Goal: Task Accomplishment & Management: Use online tool/utility

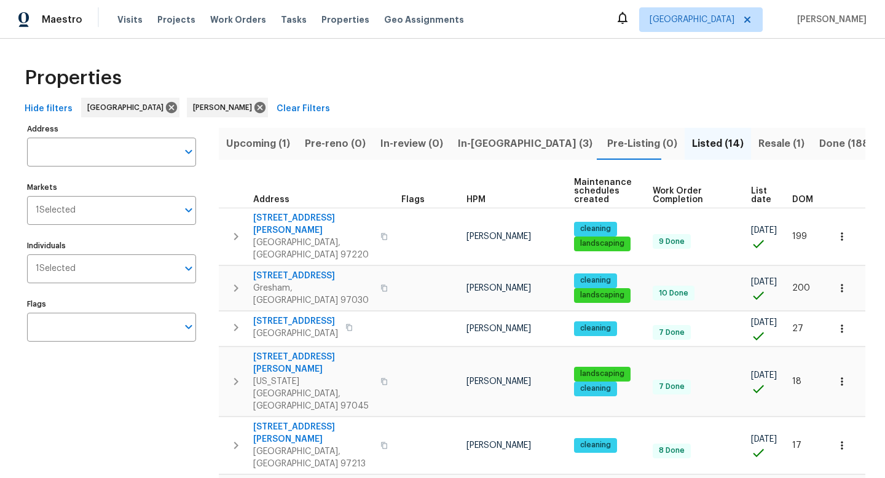
scroll to position [140, 0]
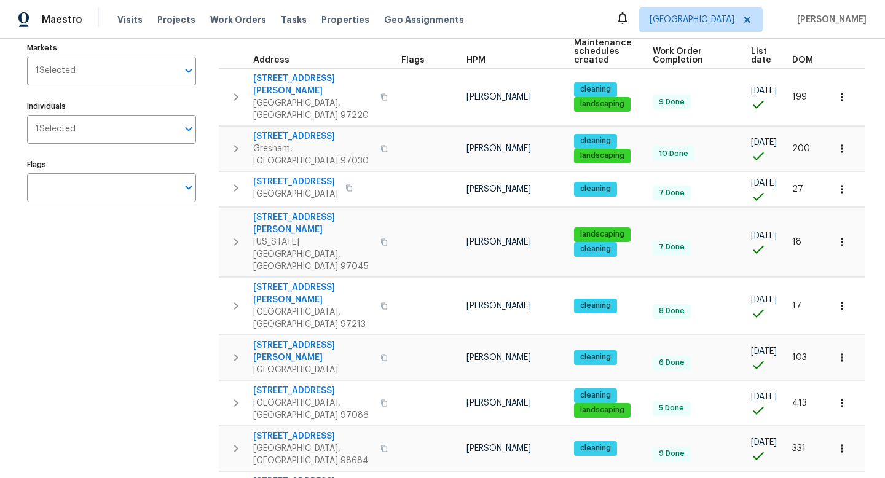
click at [48, 347] on div "Address Address Markets 1 Selected Markets Individuals 1 Selected Individuals F…" at bounding box center [119, 380] width 184 height 799
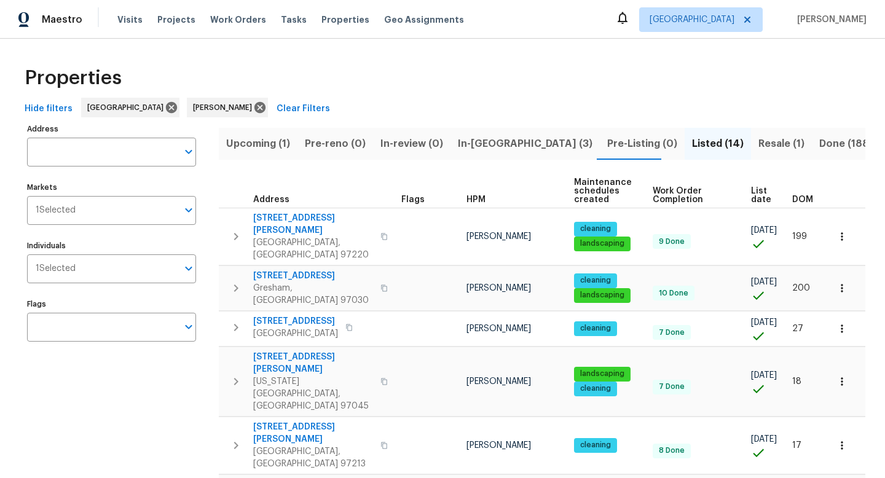
click at [492, 140] on span "In-[GEOGRAPHIC_DATA] (3)" at bounding box center [525, 143] width 135 height 17
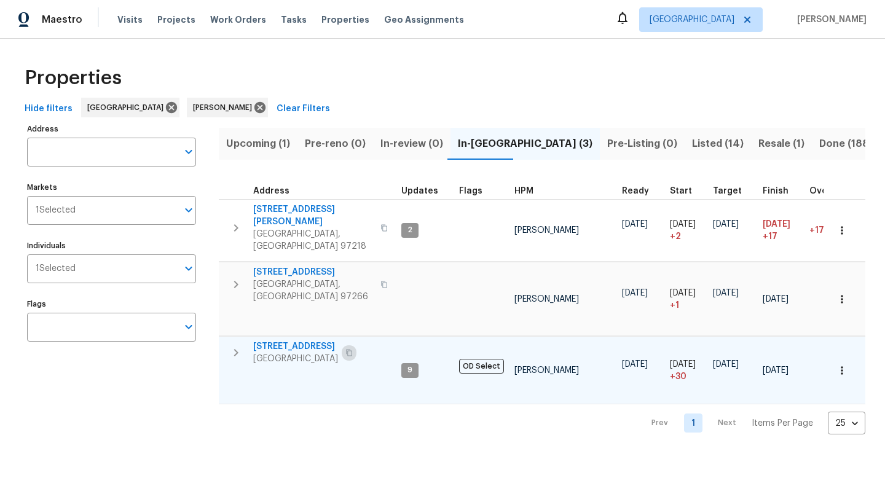
click at [352, 350] on icon "button" at bounding box center [349, 353] width 6 height 7
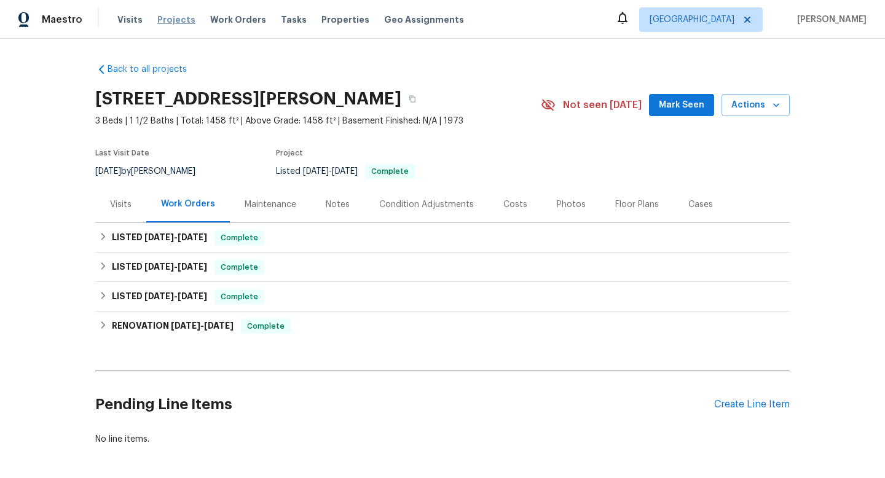
click at [162, 18] on span "Projects" at bounding box center [176, 20] width 38 height 12
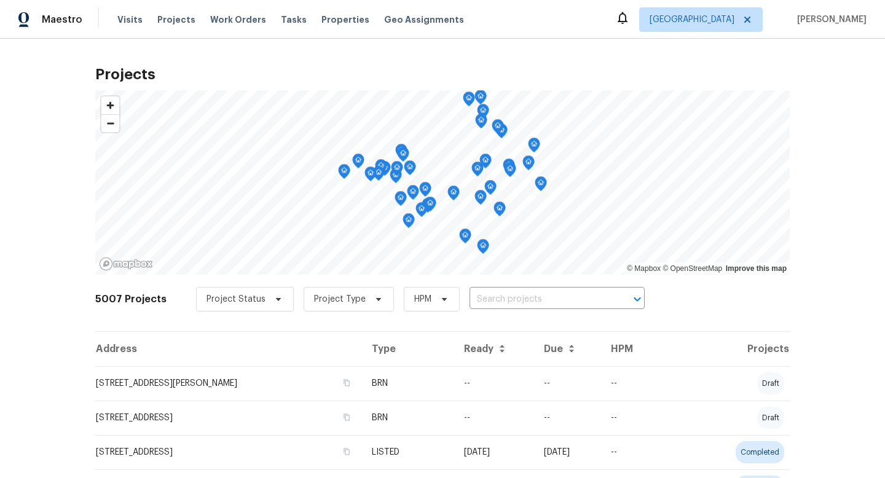
click at [518, 299] on input "text" at bounding box center [540, 299] width 141 height 19
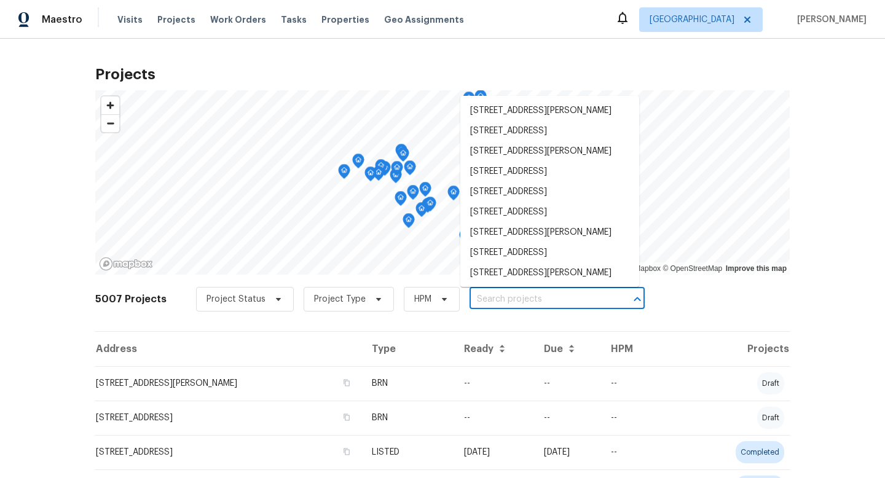
paste input "1602 NW 119th St Vancouver WA 98685"
type input "1602 NW 119th St Vancouver WA 98685"
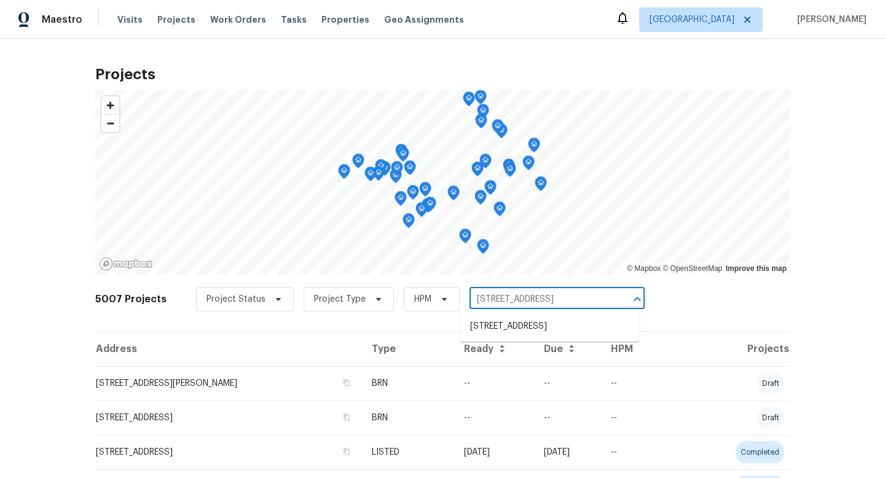
click at [517, 323] on li "1602 NW 119th St, Vancouver, WA 98685" at bounding box center [549, 327] width 179 height 20
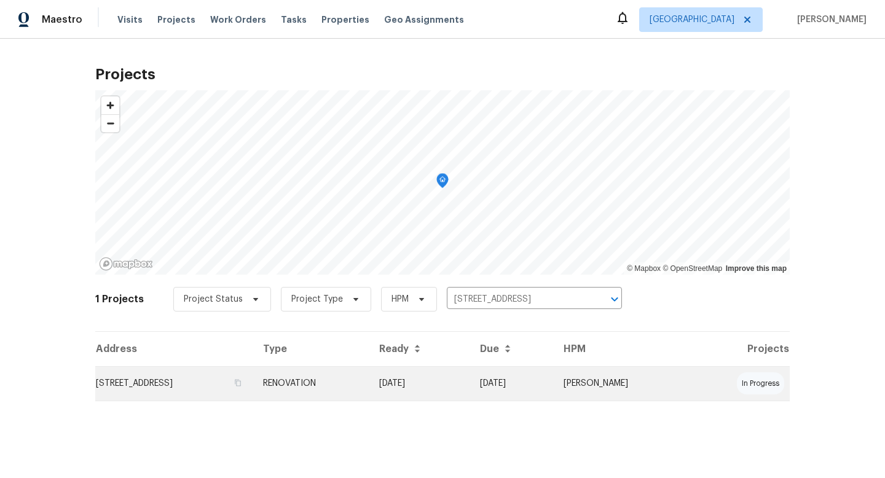
click at [173, 378] on td "1602 NW 119th St, Vancouver, WA 98685" at bounding box center [174, 383] width 158 height 34
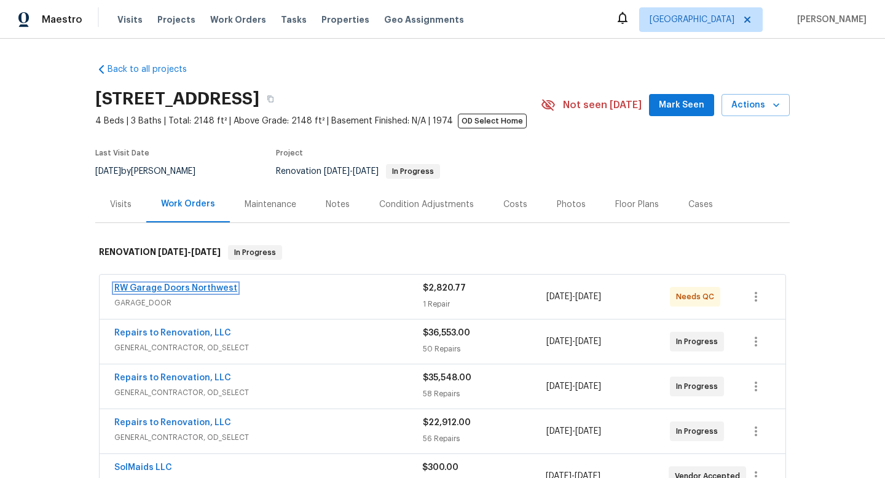
click at [176, 291] on link "RW Garage Doors Northwest" at bounding box center [175, 288] width 123 height 9
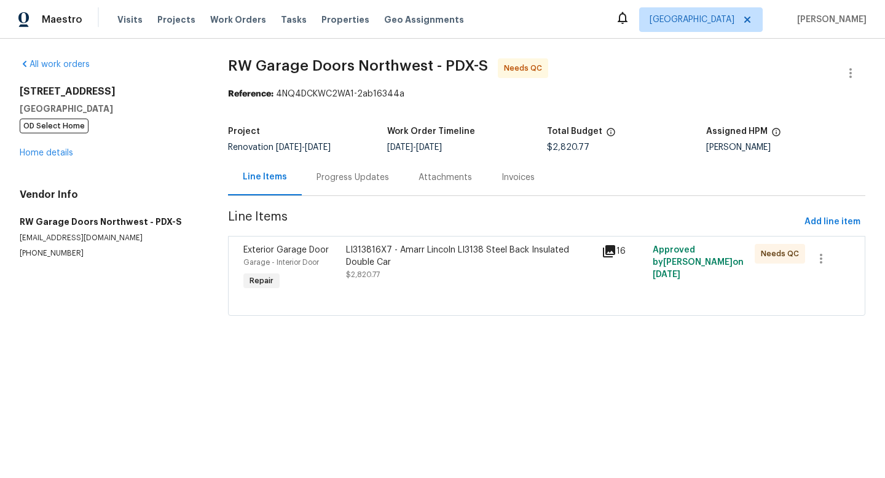
click at [435, 277] on div "LI313816X7 - Amarr Lincoln LI3138 Steel Back Insulated Double Car $2,820.77" at bounding box center [470, 262] width 248 height 37
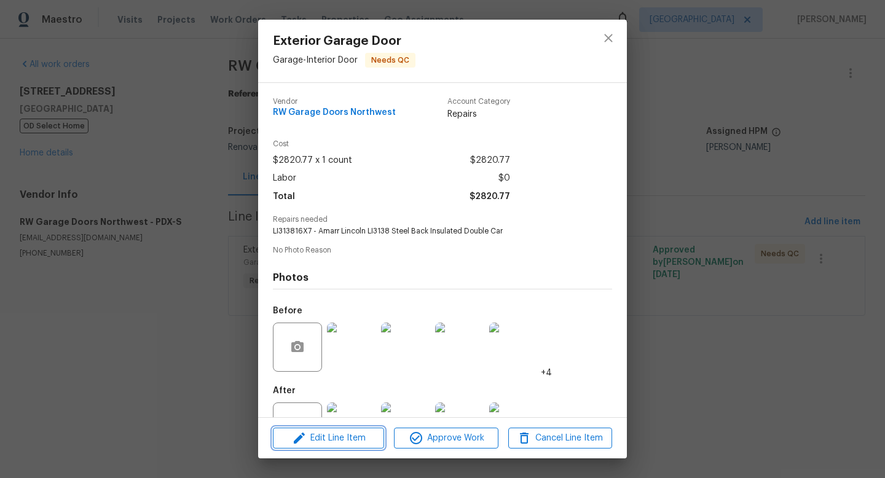
click at [344, 439] on span "Edit Line Item" at bounding box center [329, 438] width 104 height 15
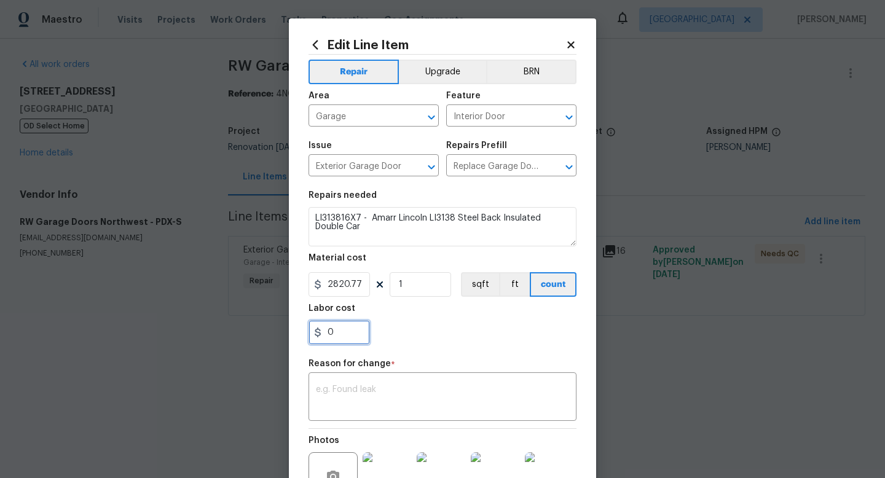
click at [343, 335] on input "0" at bounding box center [339, 332] width 61 height 25
type input "239.86"
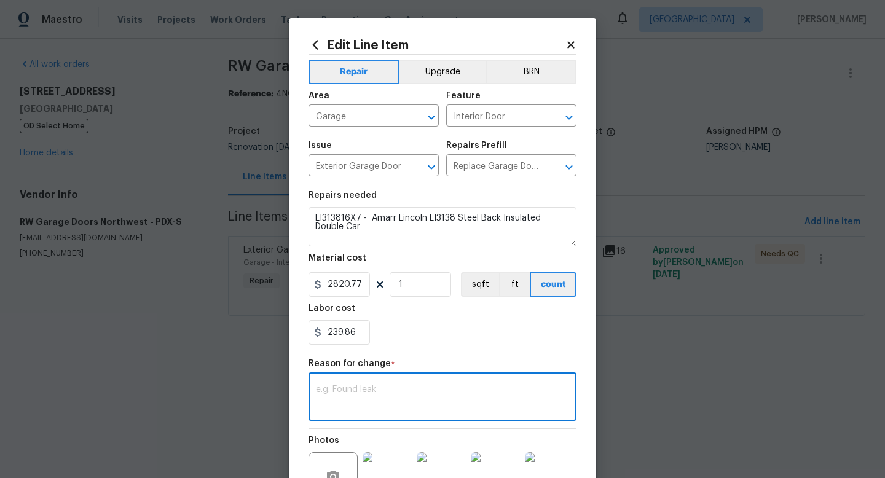
scroll to position [124, 0]
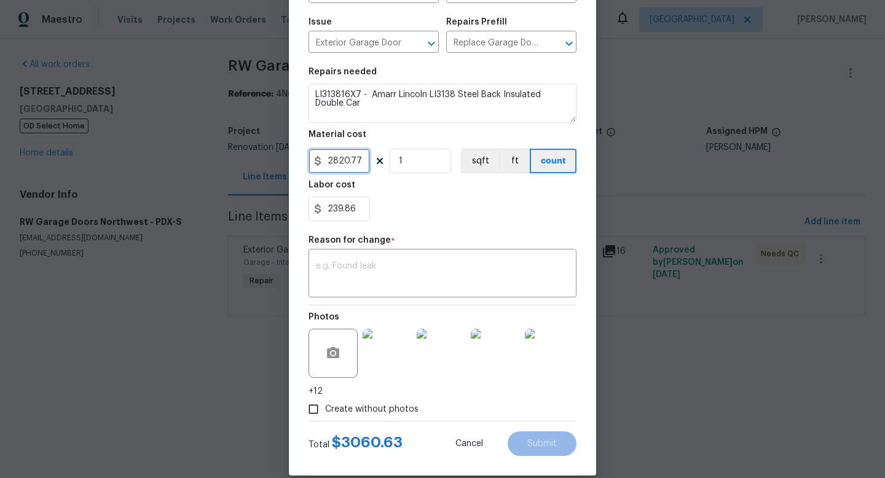
drag, startPoint x: 357, startPoint y: 163, endPoint x: 330, endPoint y: 169, distance: 27.6
click at [330, 169] on input "2820.77" at bounding box center [339, 161] width 61 height 25
type input "2757"
click at [366, 212] on input "239.86" at bounding box center [339, 209] width 61 height 25
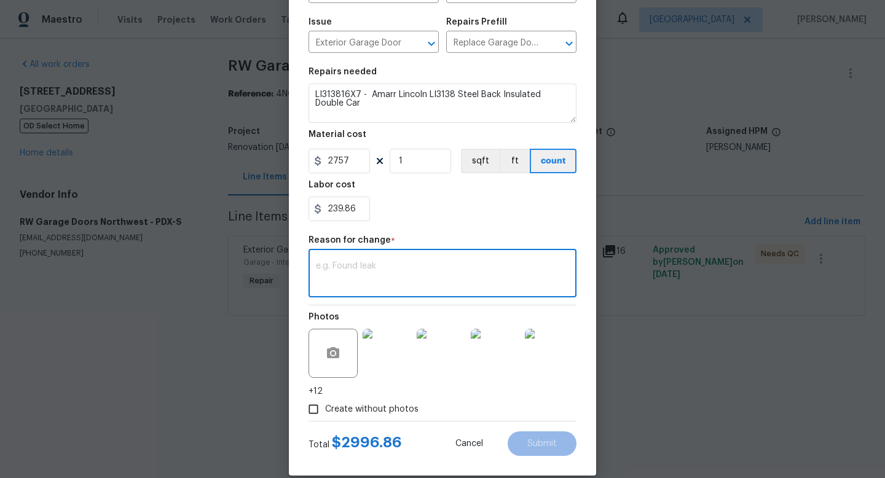
click at [385, 282] on textarea at bounding box center [442, 275] width 253 height 26
type textarea "Adjusted for tax"
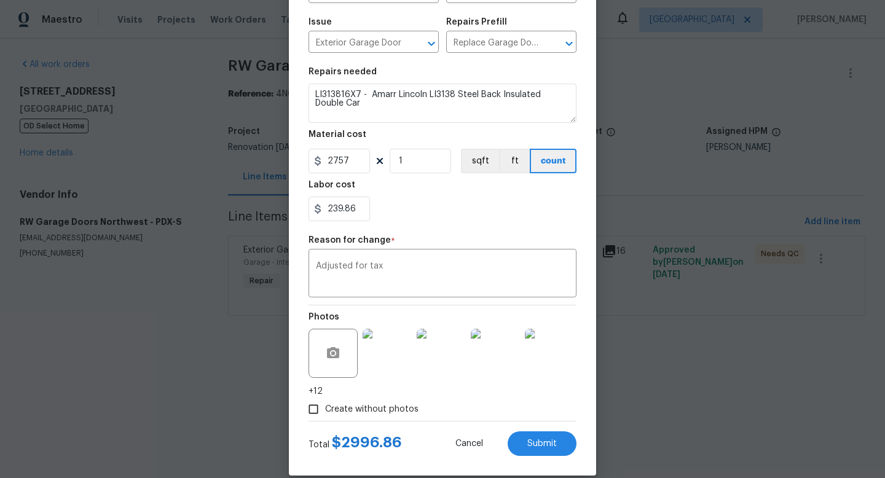
click at [471, 230] on div "Repair Upgrade BRN Area Garage ​ Feature Interior Door ​ Issue Exterior Garage …" at bounding box center [443, 176] width 268 height 490
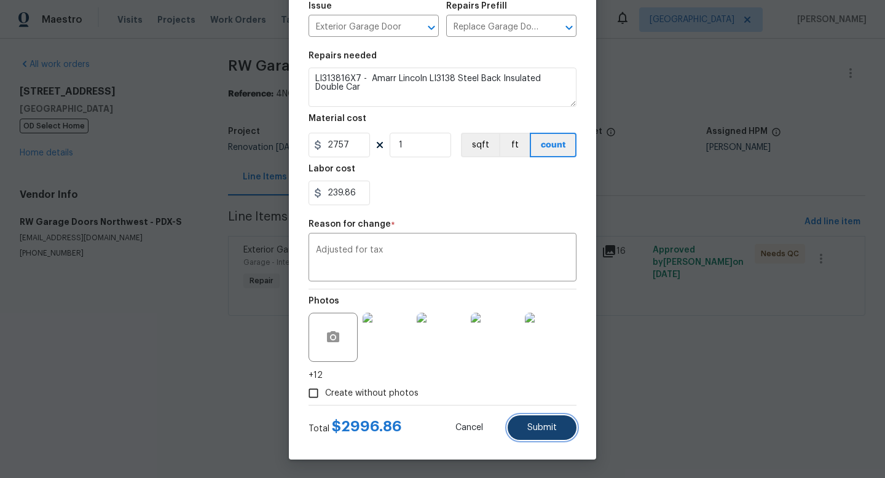
click at [556, 436] on button "Submit" at bounding box center [542, 427] width 69 height 25
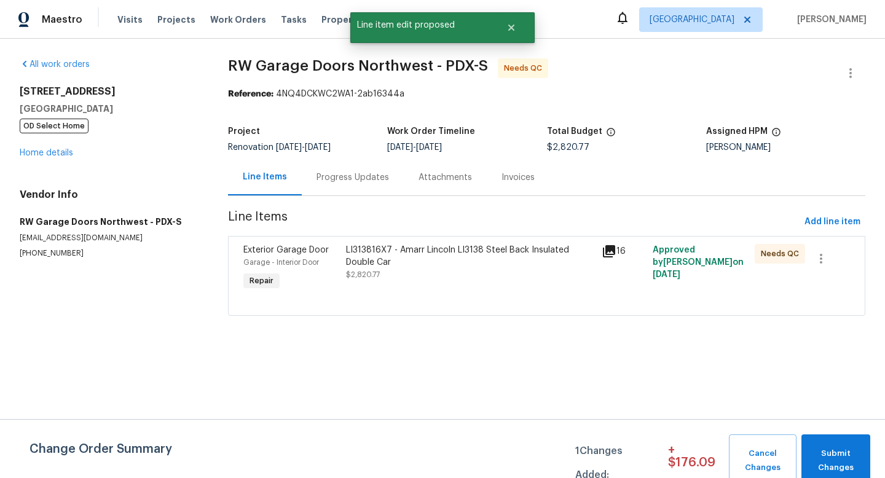
scroll to position [0, 0]
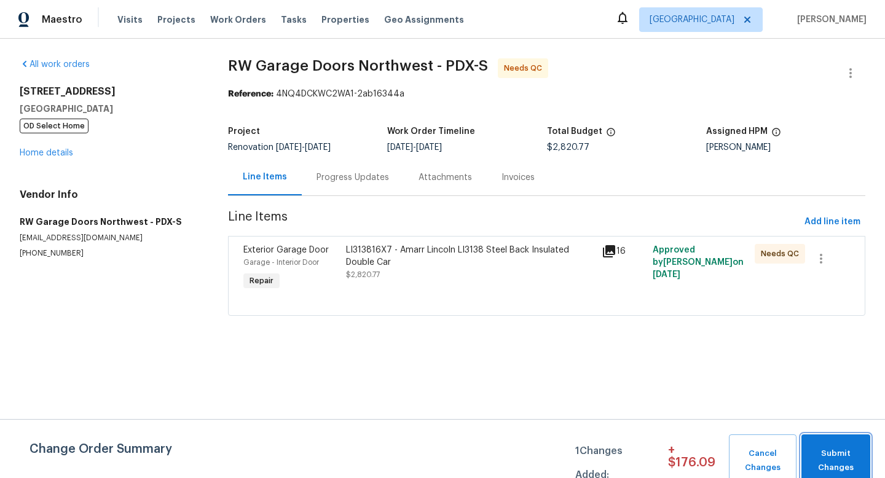
click at [830, 449] on span "Submit Changes" at bounding box center [836, 461] width 57 height 28
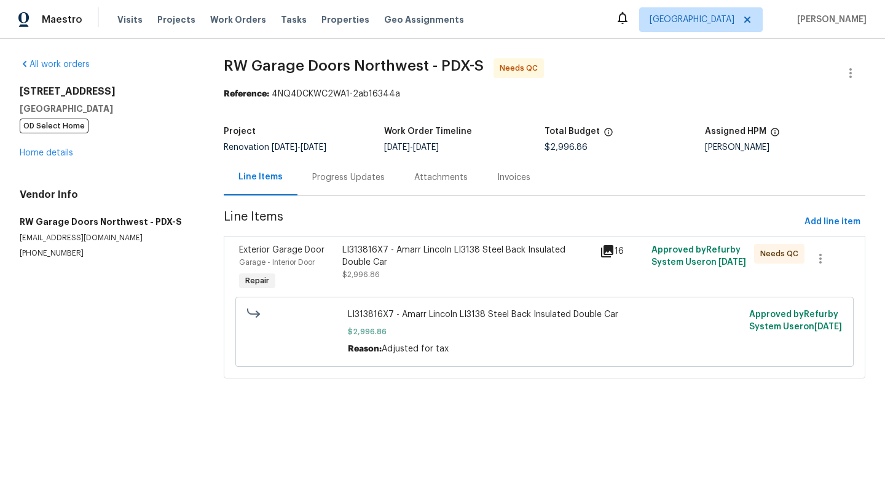
click at [514, 256] on div "LI313816X7 - Amarr Lincoln LI3138 Steel Back Insulated Double Car" at bounding box center [467, 256] width 250 height 25
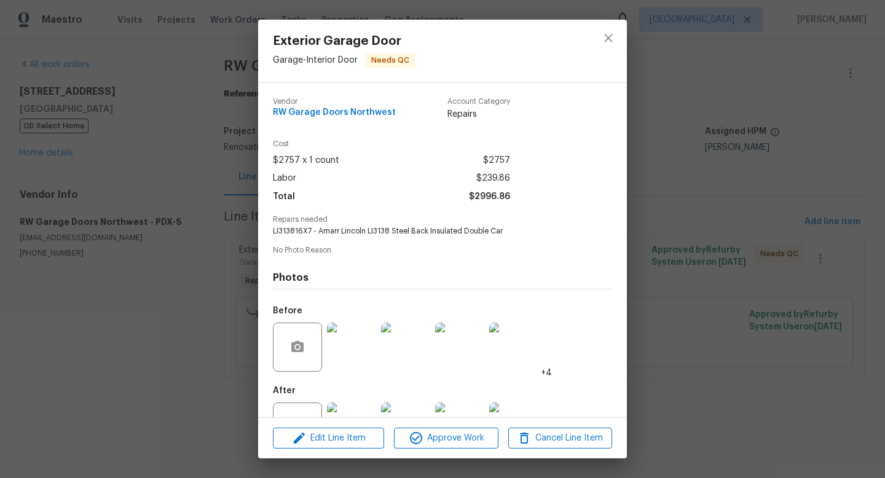
scroll to position [47, 0]
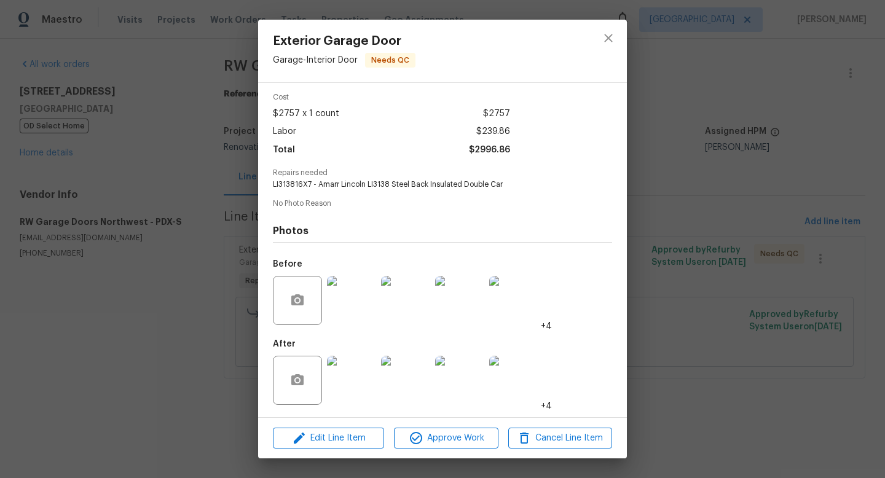
click at [369, 374] on img at bounding box center [351, 380] width 49 height 49
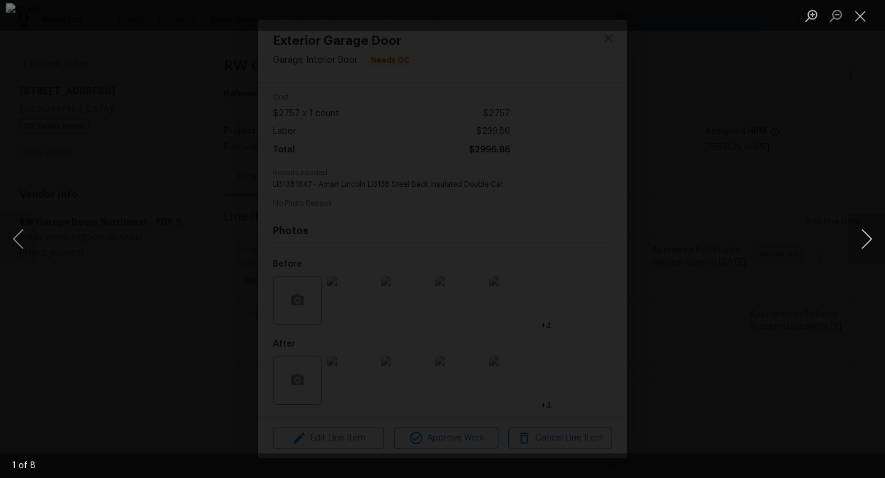
click at [868, 245] on button "Next image" at bounding box center [866, 238] width 37 height 49
click at [859, 20] on button "Close lightbox" at bounding box center [860, 16] width 25 height 22
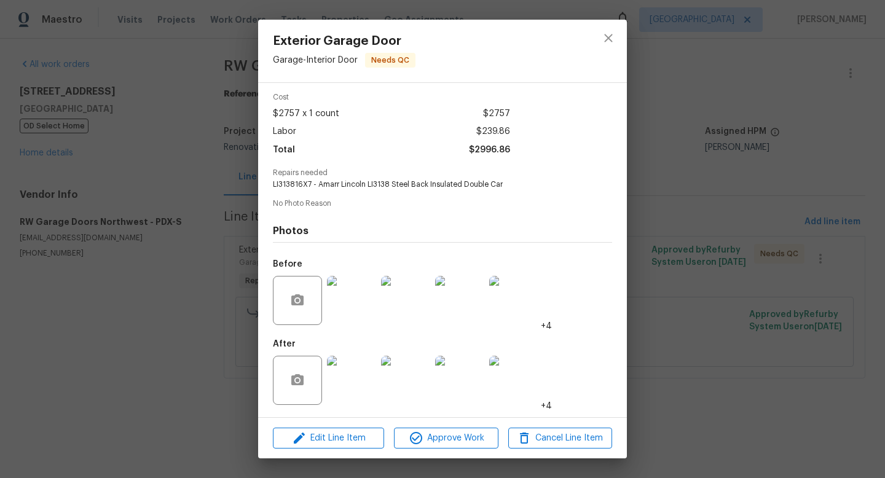
click at [357, 390] on img at bounding box center [351, 380] width 49 height 49
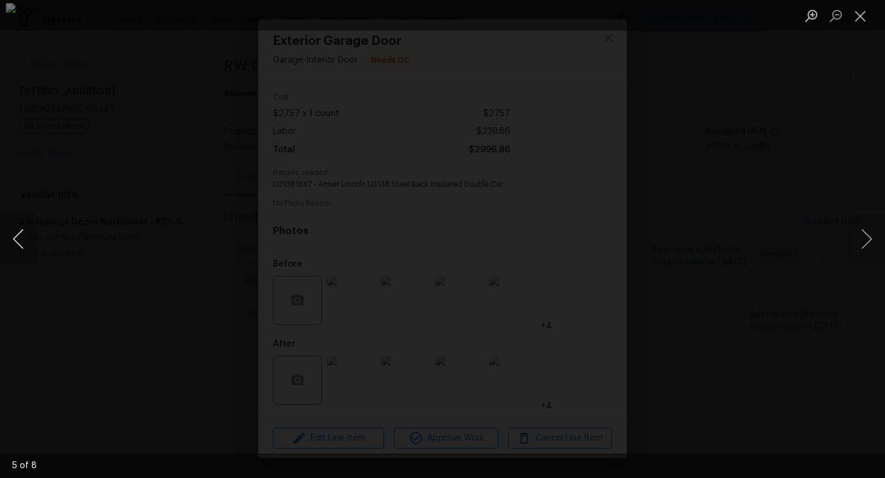
click at [25, 245] on button "Previous image" at bounding box center [18, 238] width 37 height 49
click at [864, 14] on button "Close lightbox" at bounding box center [860, 16] width 25 height 22
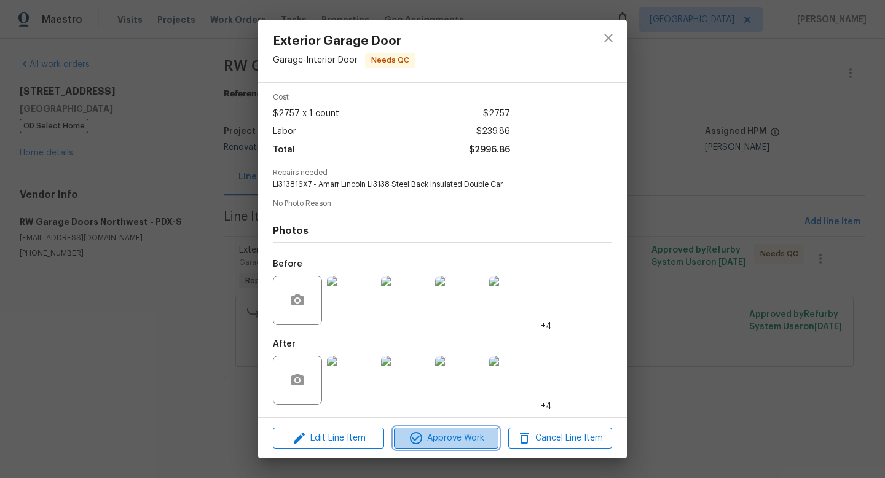
click at [453, 437] on span "Approve Work" at bounding box center [446, 438] width 96 height 15
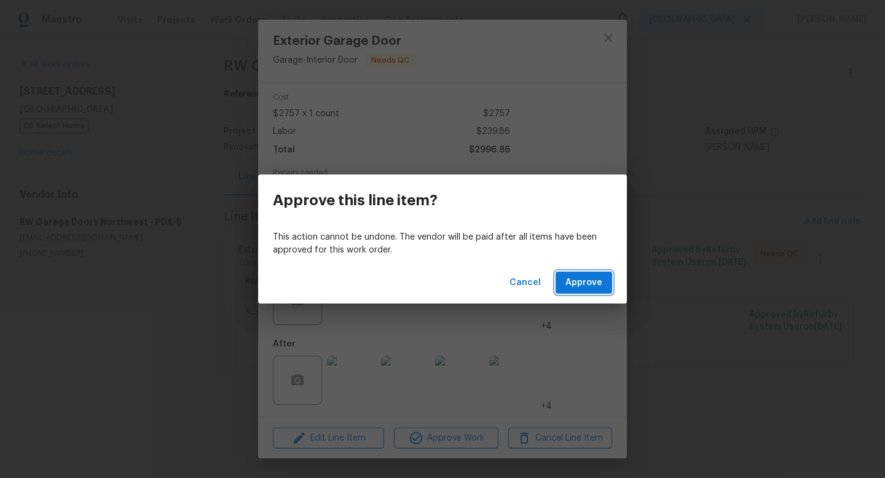
click at [574, 286] on span "Approve" at bounding box center [583, 282] width 37 height 15
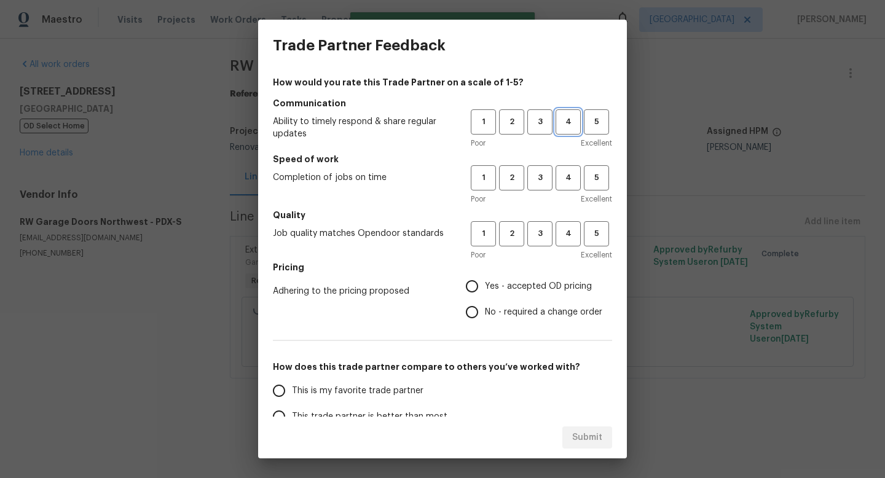
click at [570, 127] on span "4" at bounding box center [568, 122] width 23 height 14
click at [570, 171] on span "4" at bounding box center [568, 178] width 23 height 14
click at [570, 239] on span "4" at bounding box center [568, 234] width 23 height 14
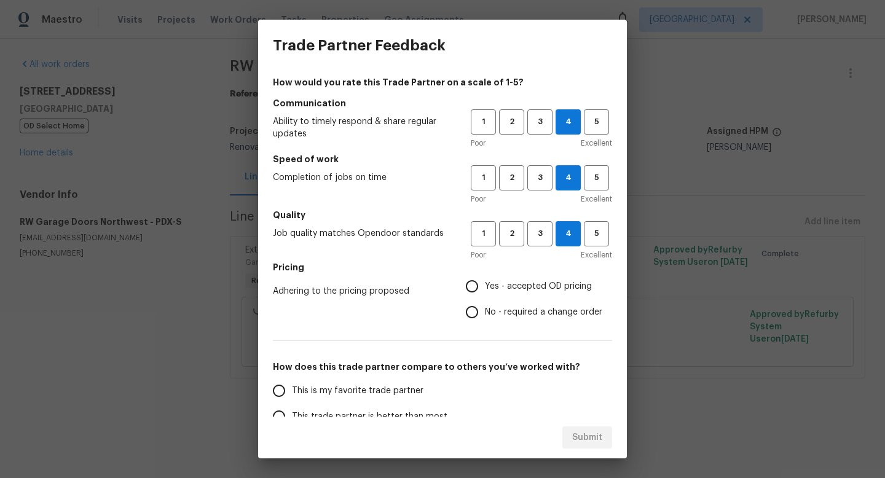
click at [484, 286] on input "Yes - accepted OD pricing" at bounding box center [472, 286] width 26 height 26
radio input "true"
click at [282, 413] on input "This trade partner is better than most" at bounding box center [279, 417] width 26 height 26
click at [599, 435] on span "Submit" at bounding box center [587, 437] width 30 height 15
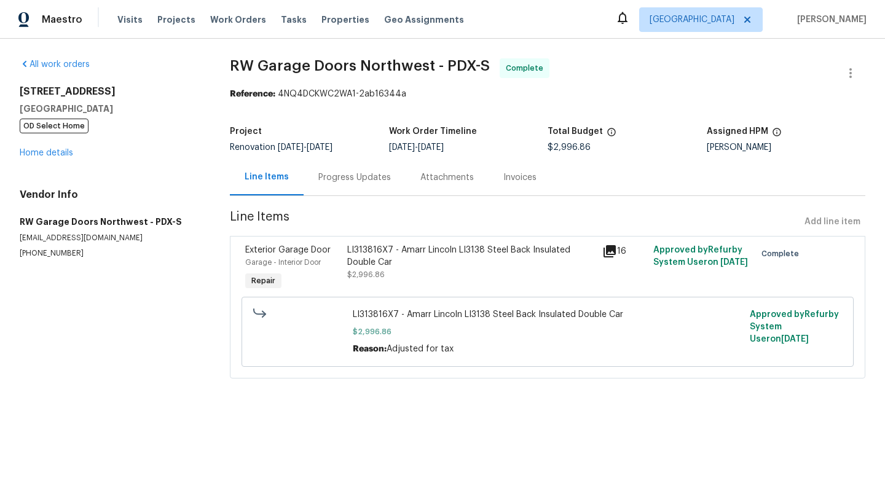
radio input "true"
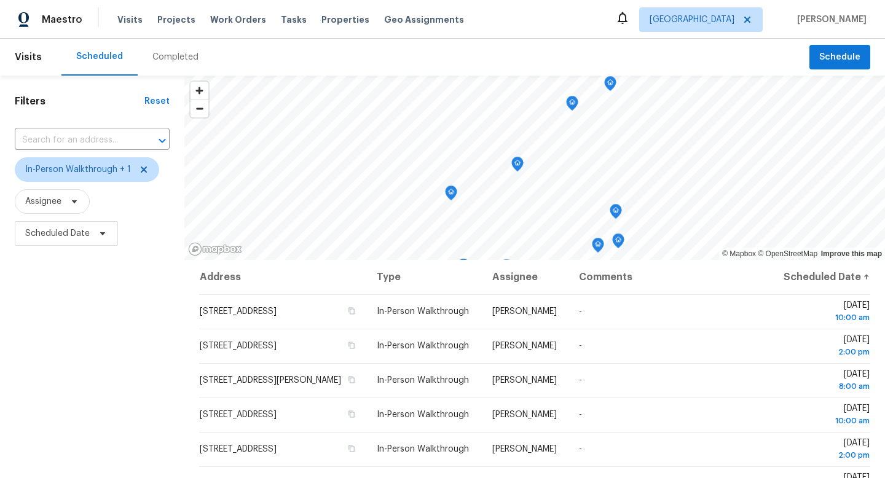
scroll to position [81, 0]
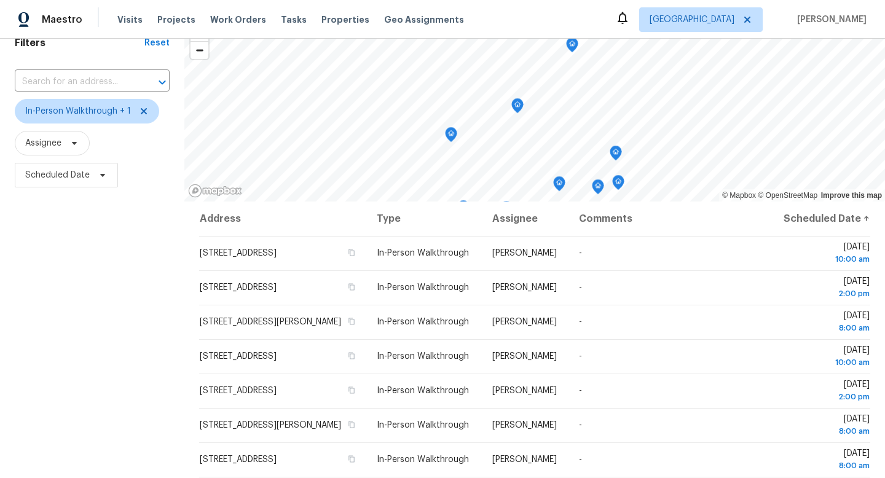
scroll to position [72, 0]
